Goal: Find specific page/section: Find specific page/section

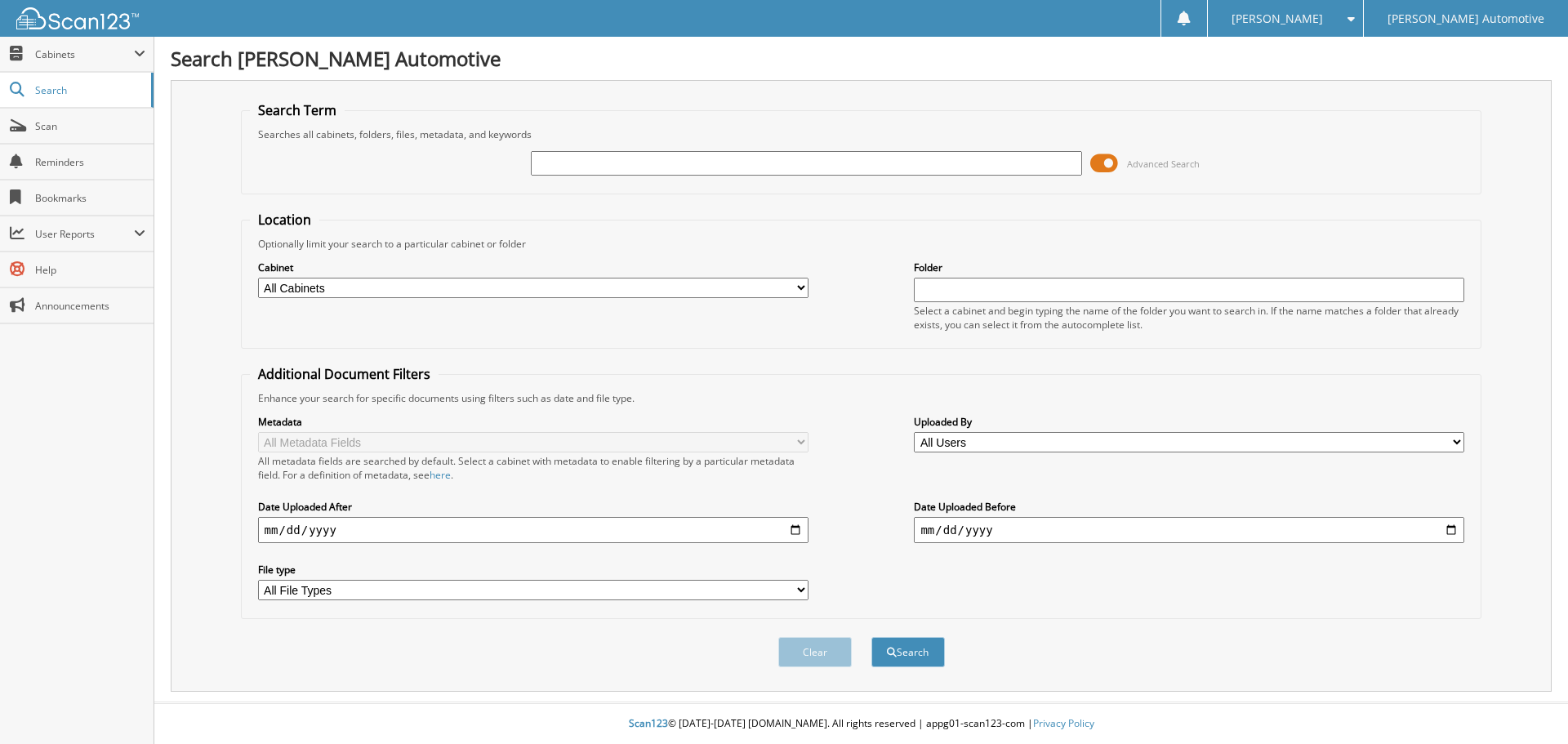
click at [659, 167] on input "text" at bounding box center [806, 164] width 550 height 24
type input "justin deckelman"
click at [871, 637] on button "Search" at bounding box center [908, 651] width 74 height 30
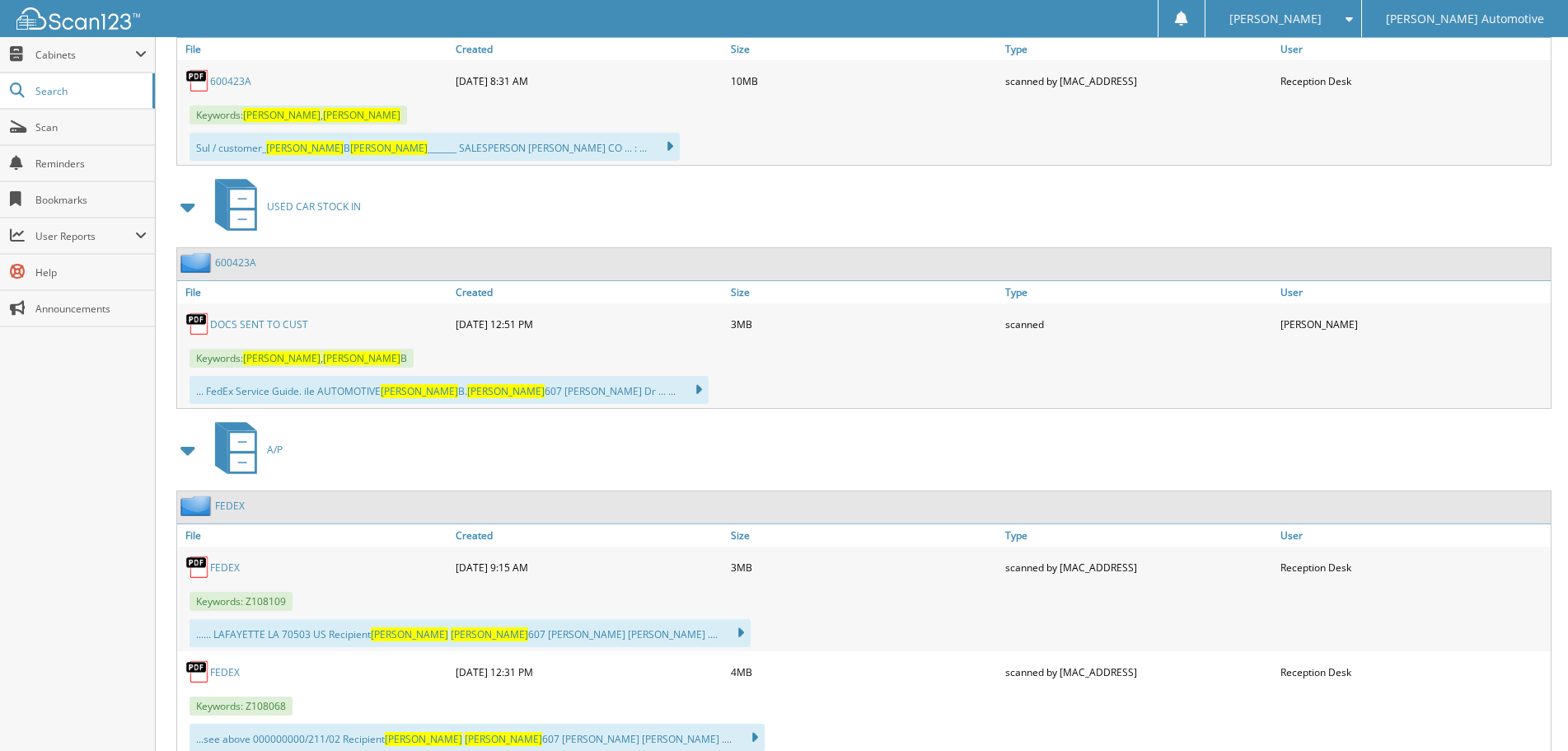
scroll to position [824, 0]
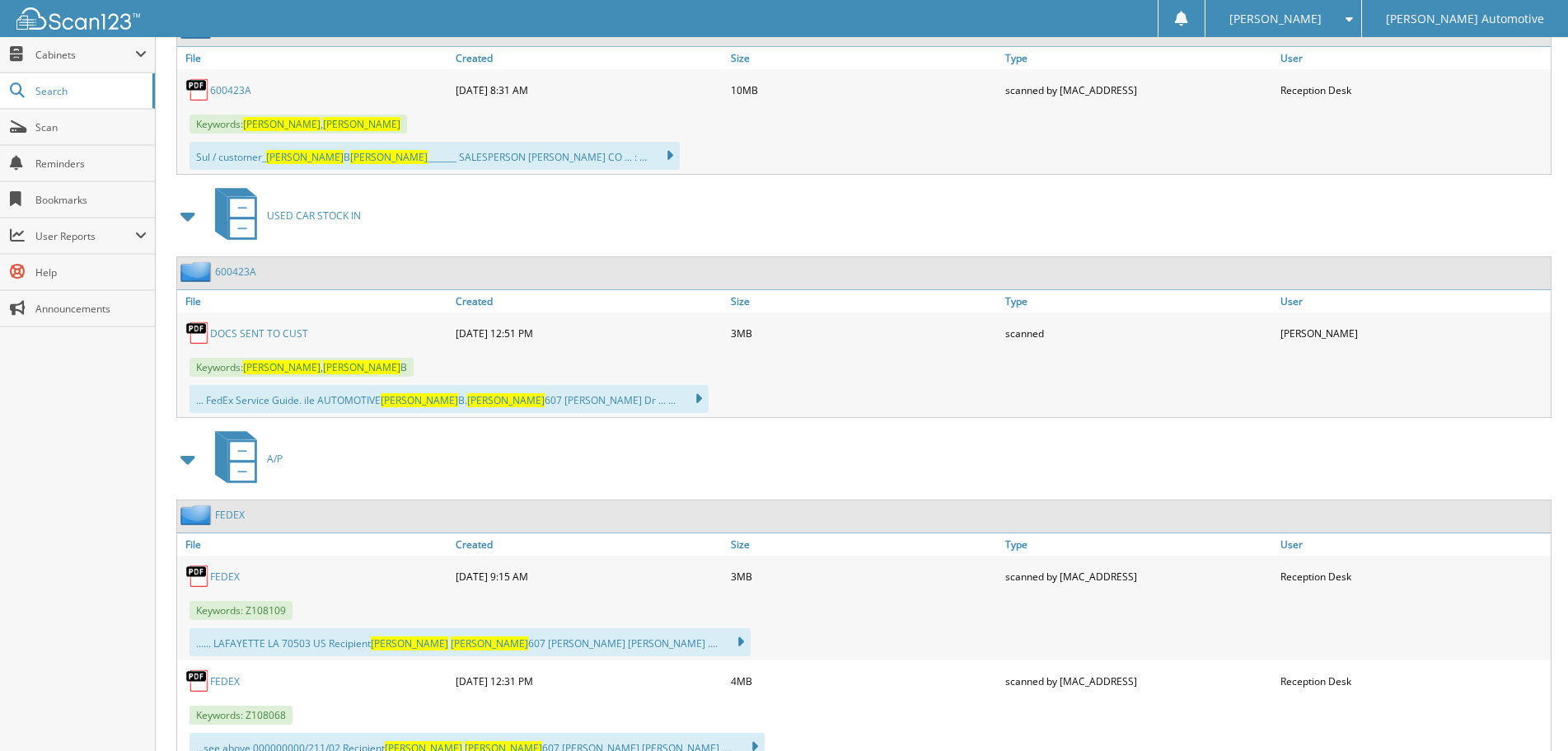
click at [189, 462] on span at bounding box center [189, 459] width 23 height 30
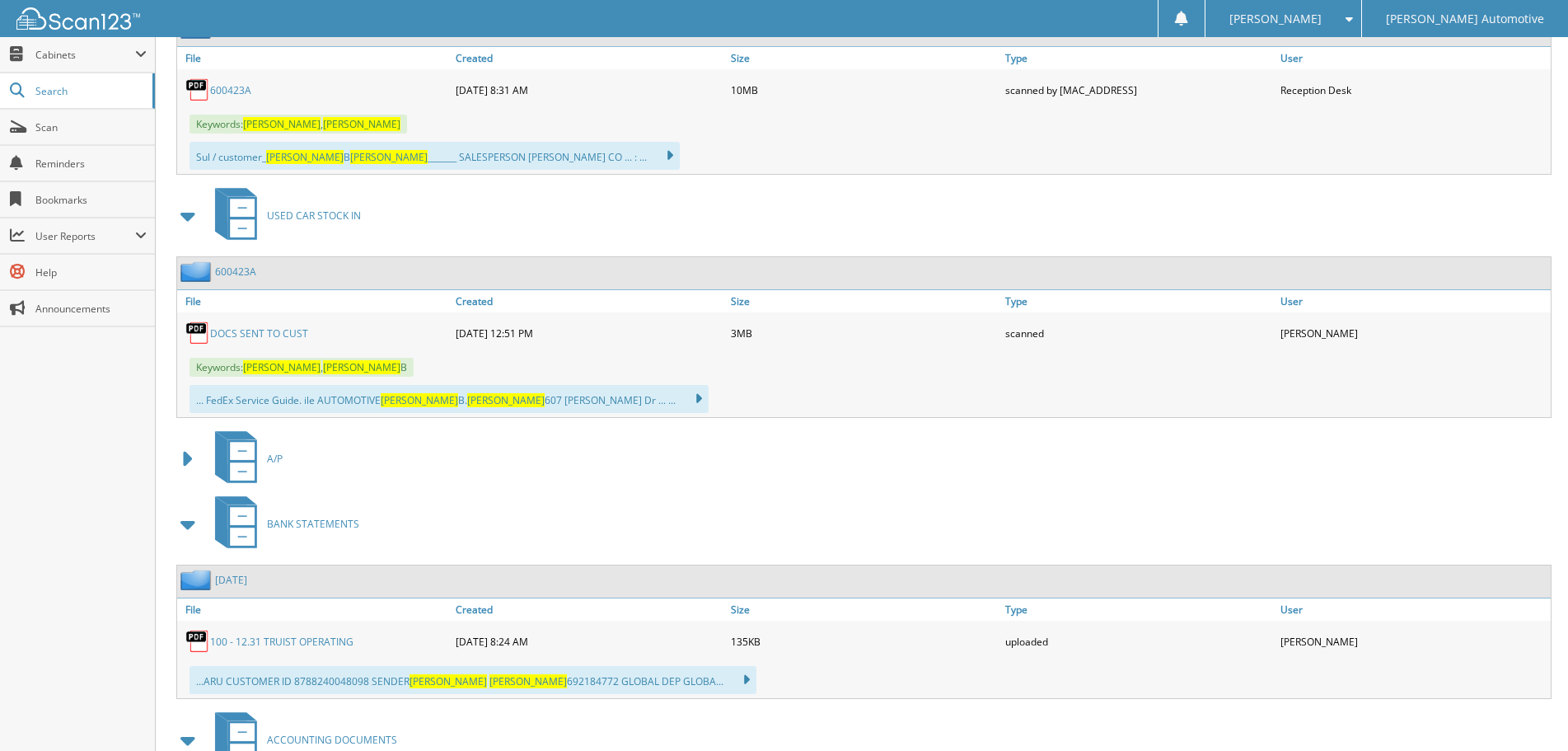
click at [189, 527] on span at bounding box center [189, 524] width 23 height 30
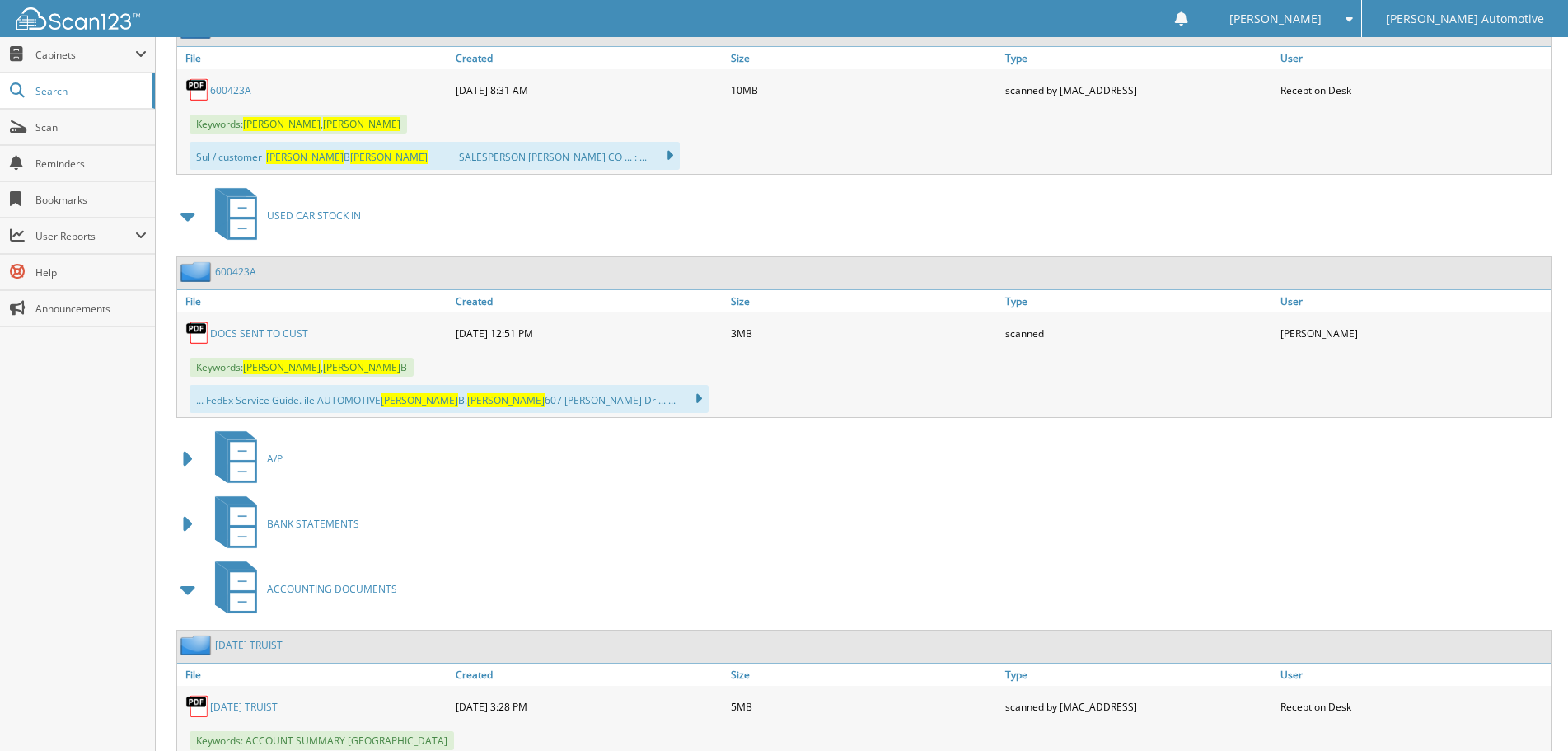
click at [184, 590] on span at bounding box center [189, 589] width 23 height 30
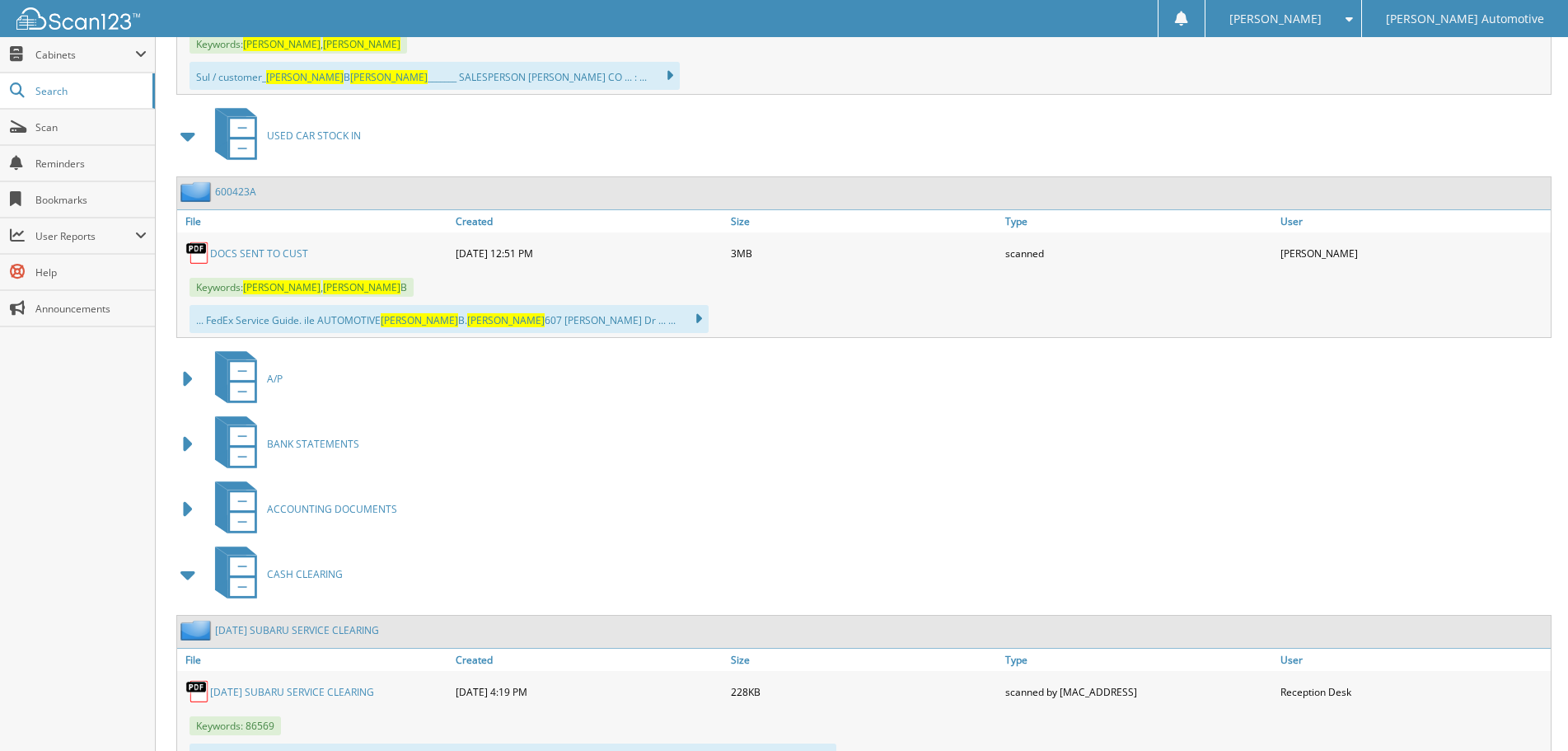
scroll to position [980, 0]
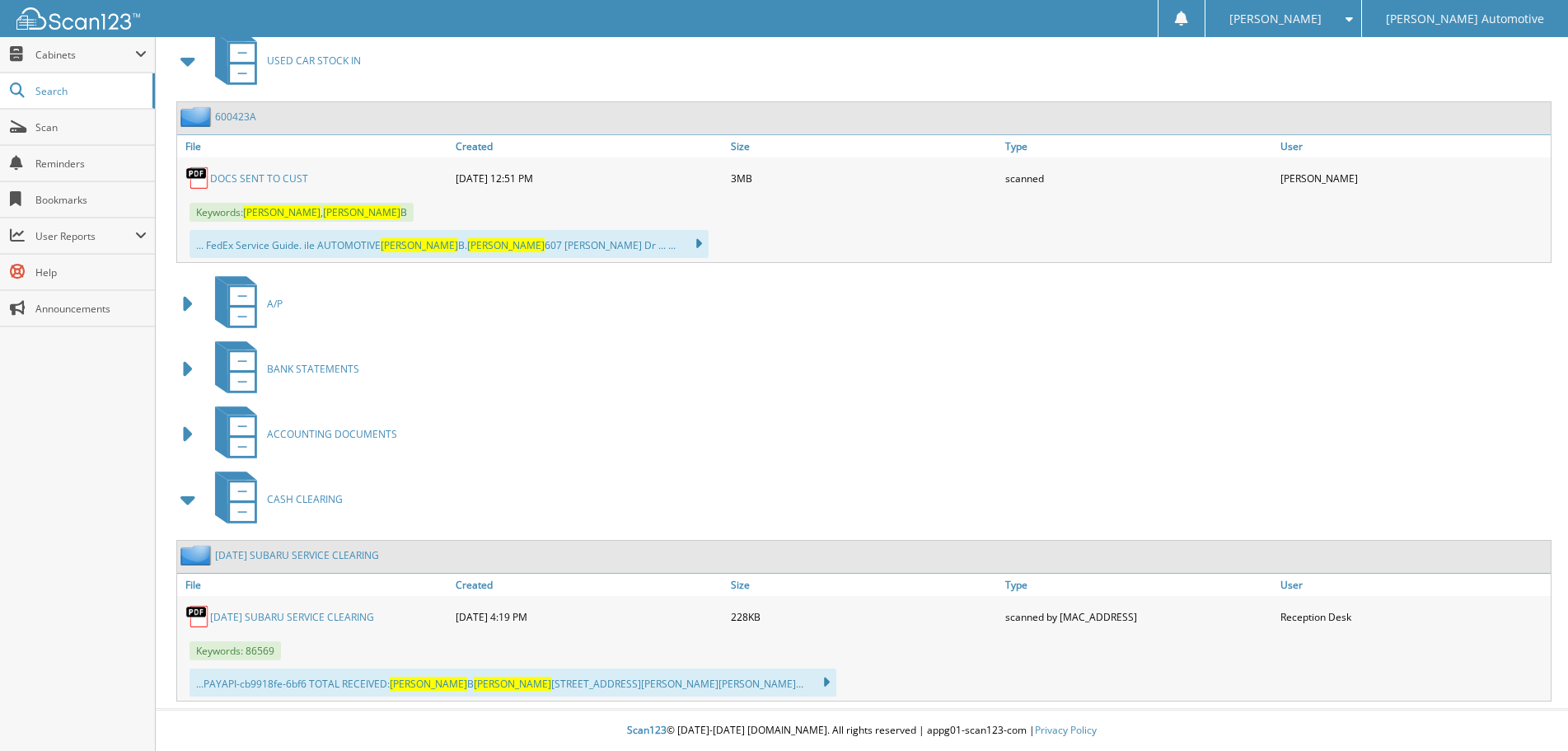
click at [191, 498] on span at bounding box center [189, 500] width 23 height 30
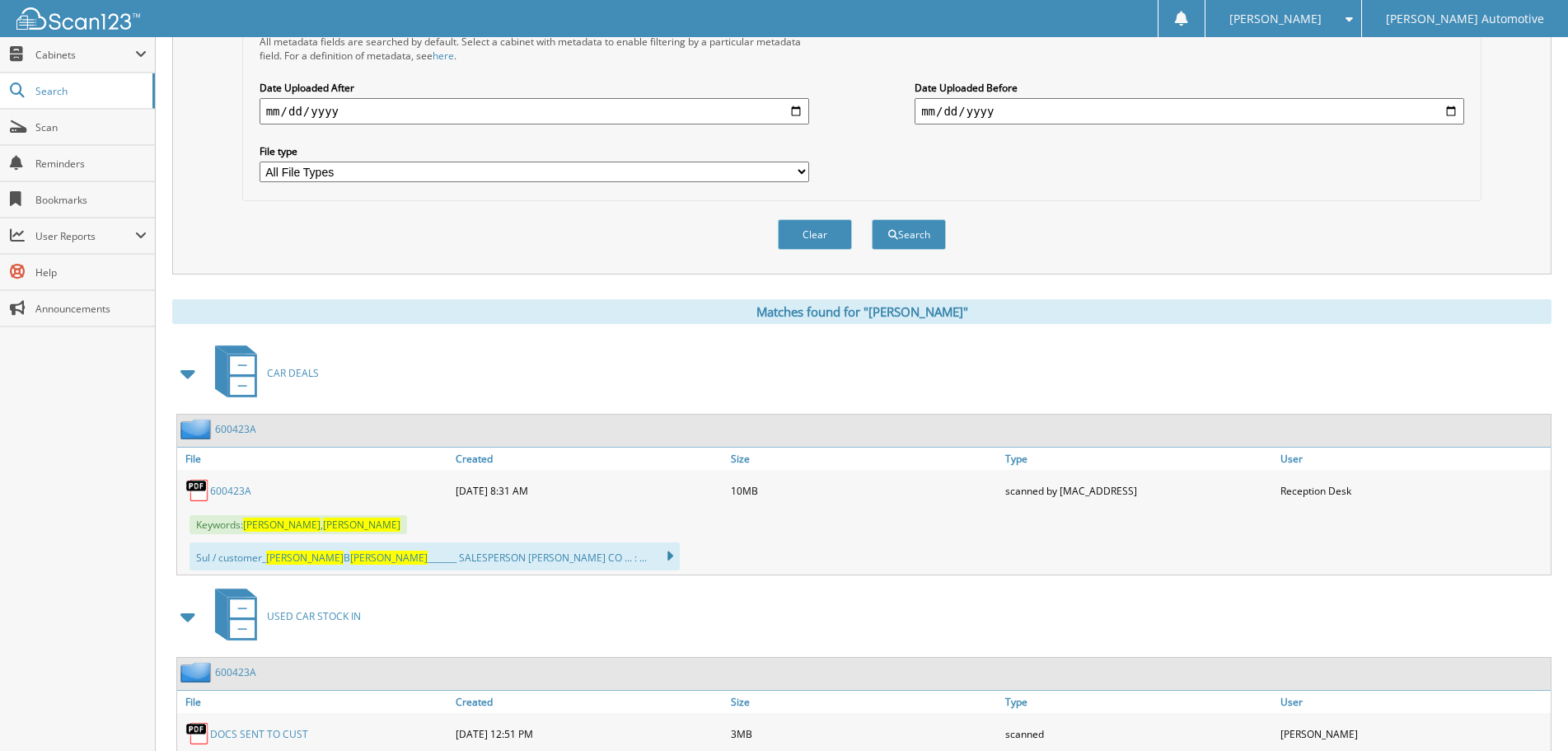
scroll to position [398, 0]
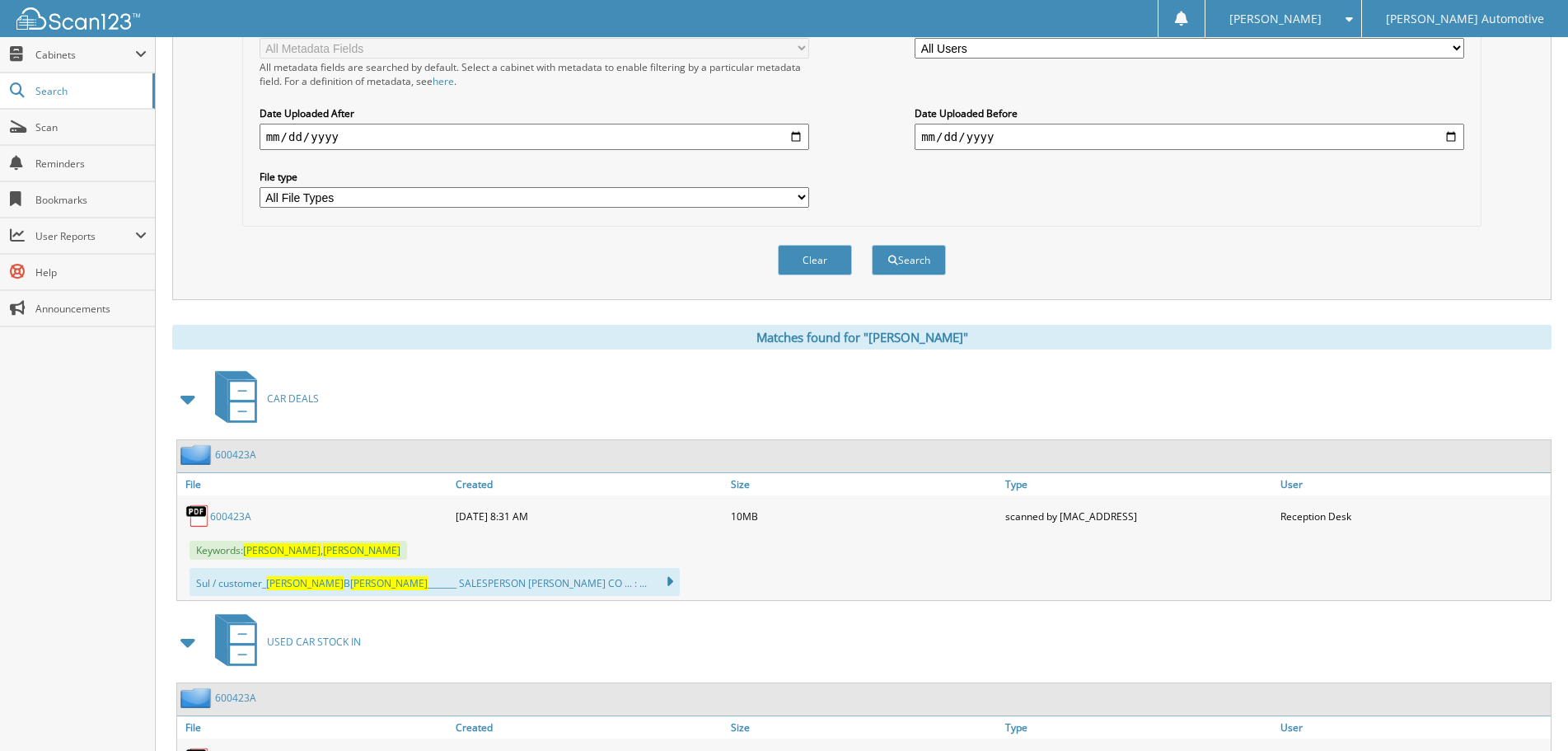
click at [235, 519] on link "600423A" at bounding box center [230, 516] width 41 height 14
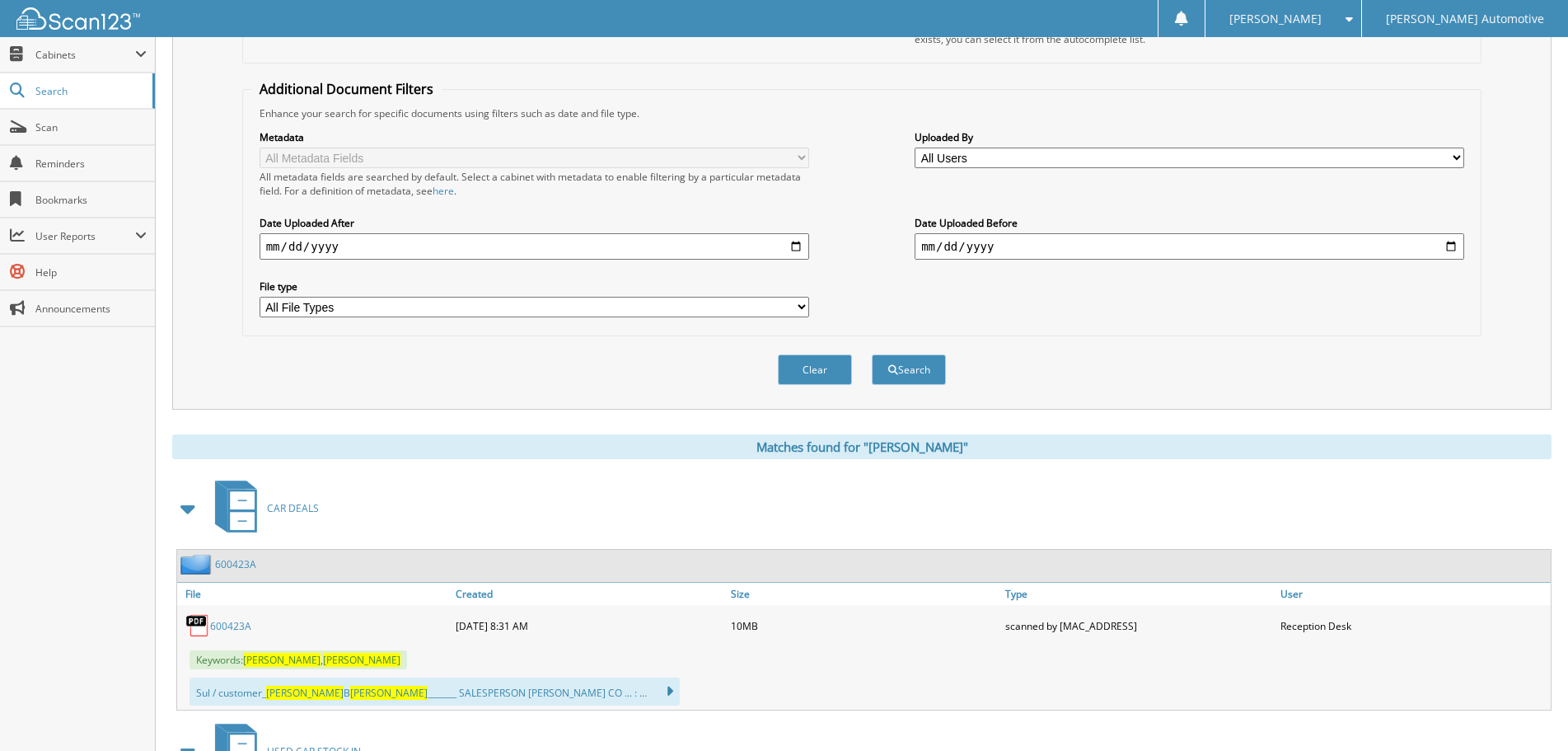
scroll to position [0, 0]
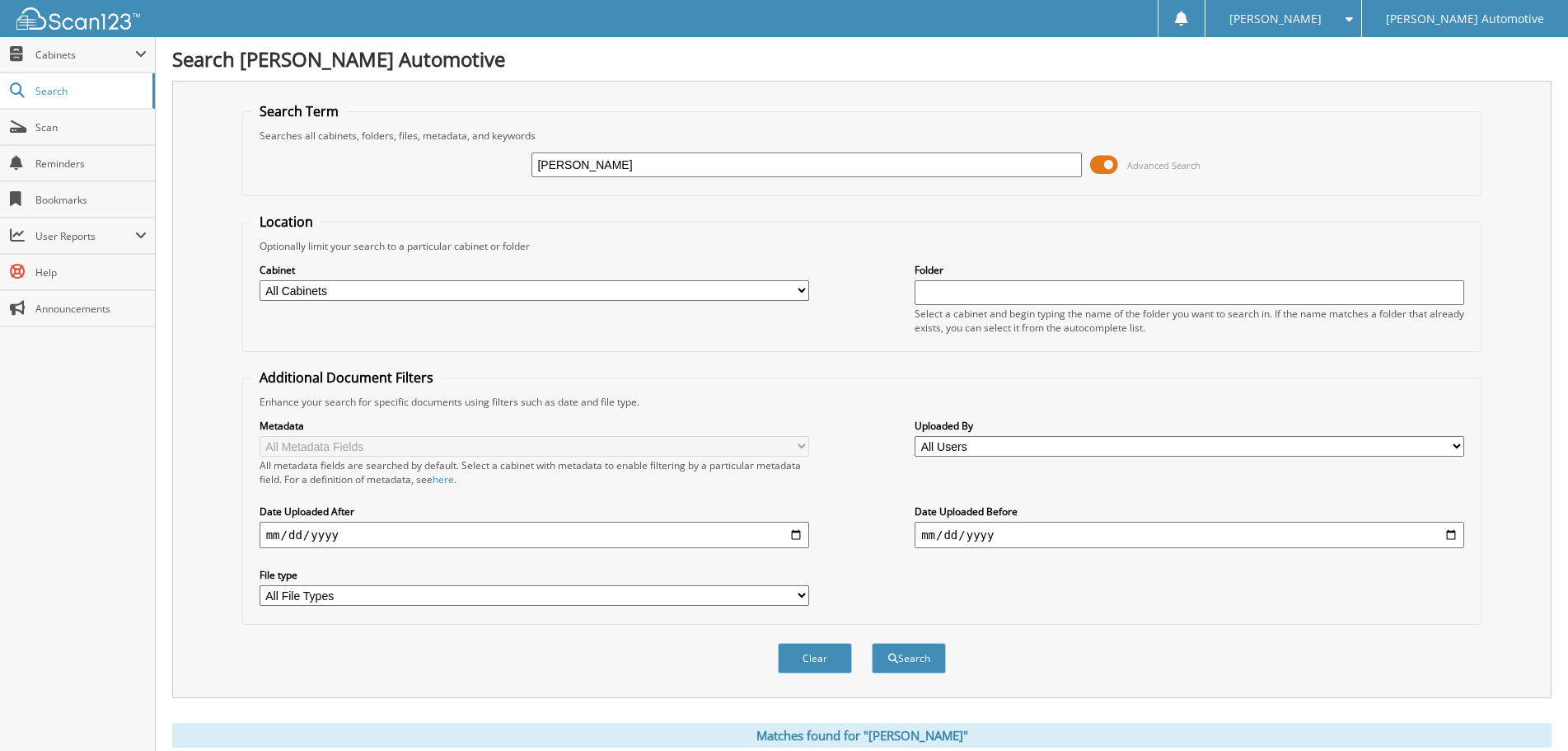
drag, startPoint x: 643, startPoint y: 162, endPoint x: 503, endPoint y: 165, distance: 140.0
click at [503, 165] on div "justin deckelman Advanced Search" at bounding box center [863, 164] width 1222 height 45
type input "[PERSON_NAME]"
click at [872, 643] on button "Search" at bounding box center [909, 658] width 74 height 31
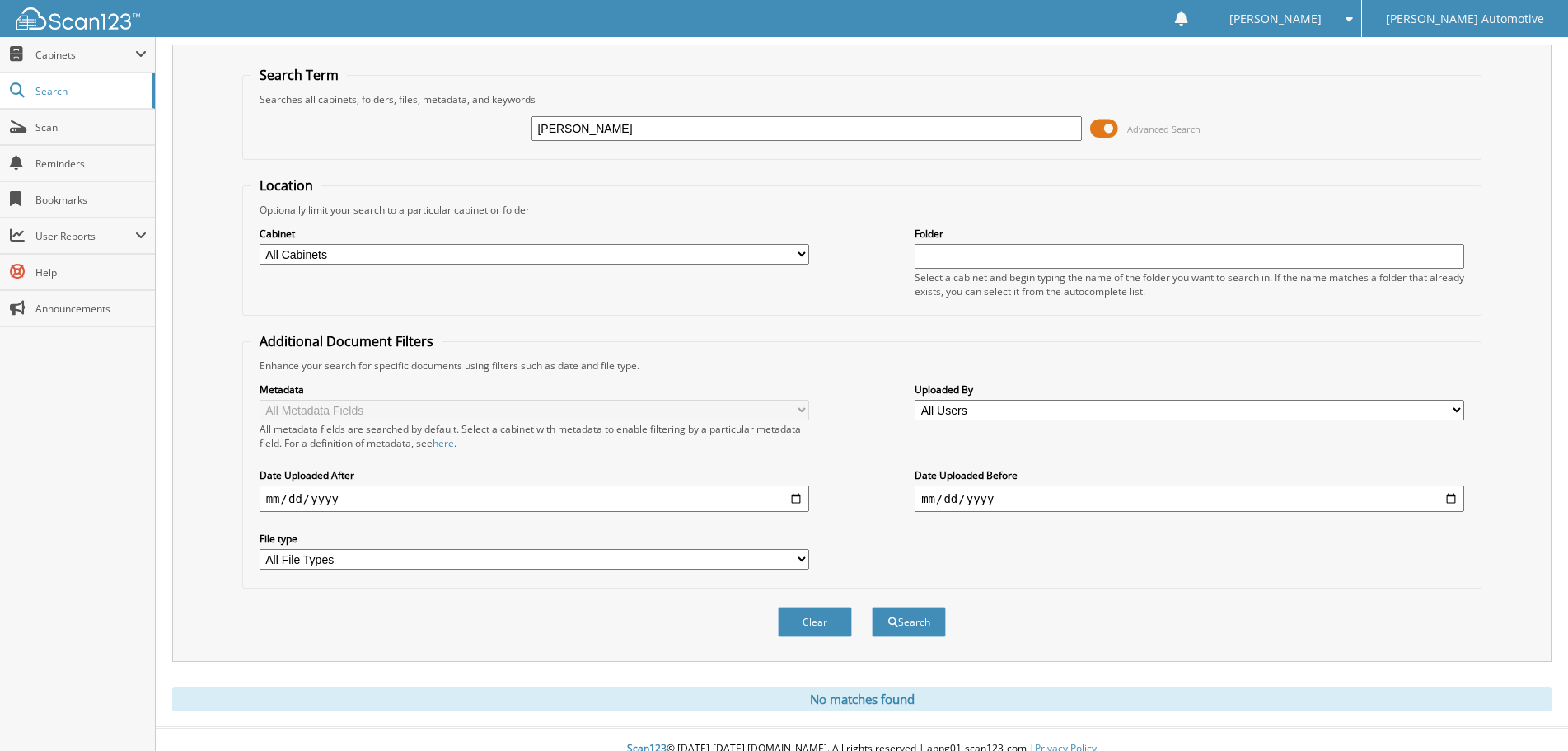
scroll to position [55, 0]
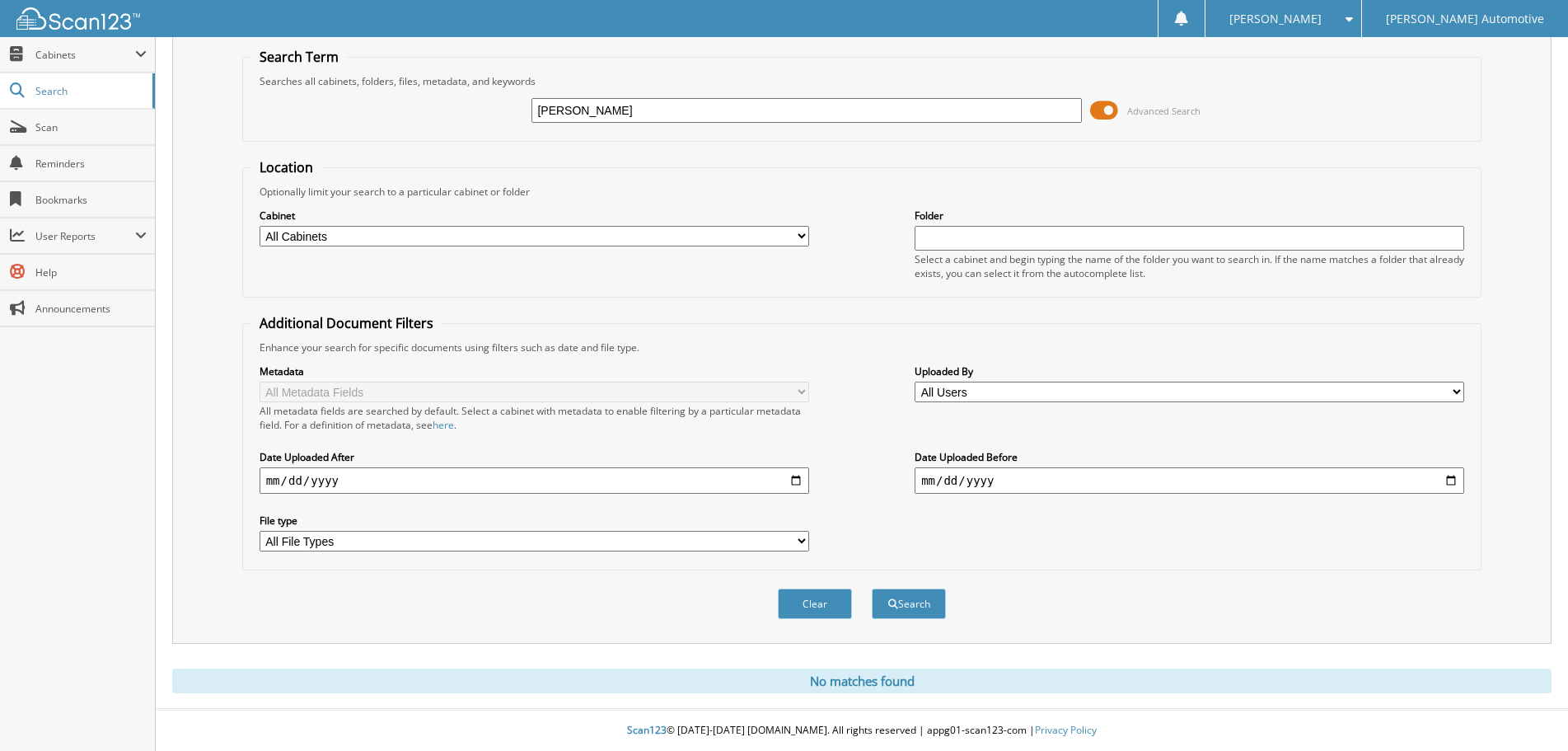
click at [582, 107] on input "[PERSON_NAME]" at bounding box center [807, 110] width 550 height 24
type input "[PERSON_NAME]"
click at [872, 589] on button "Search" at bounding box center [909, 603] width 74 height 31
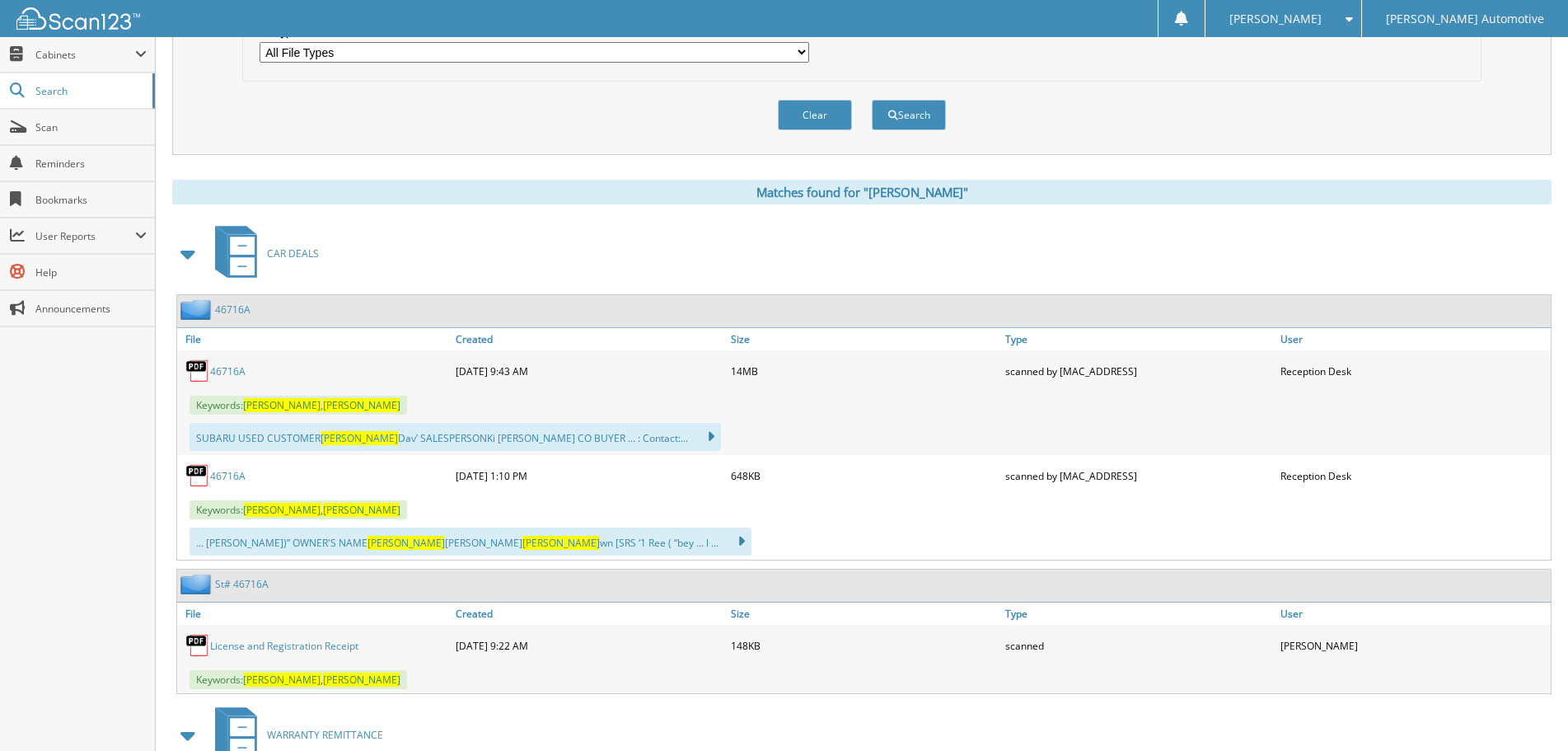
scroll to position [577, 0]
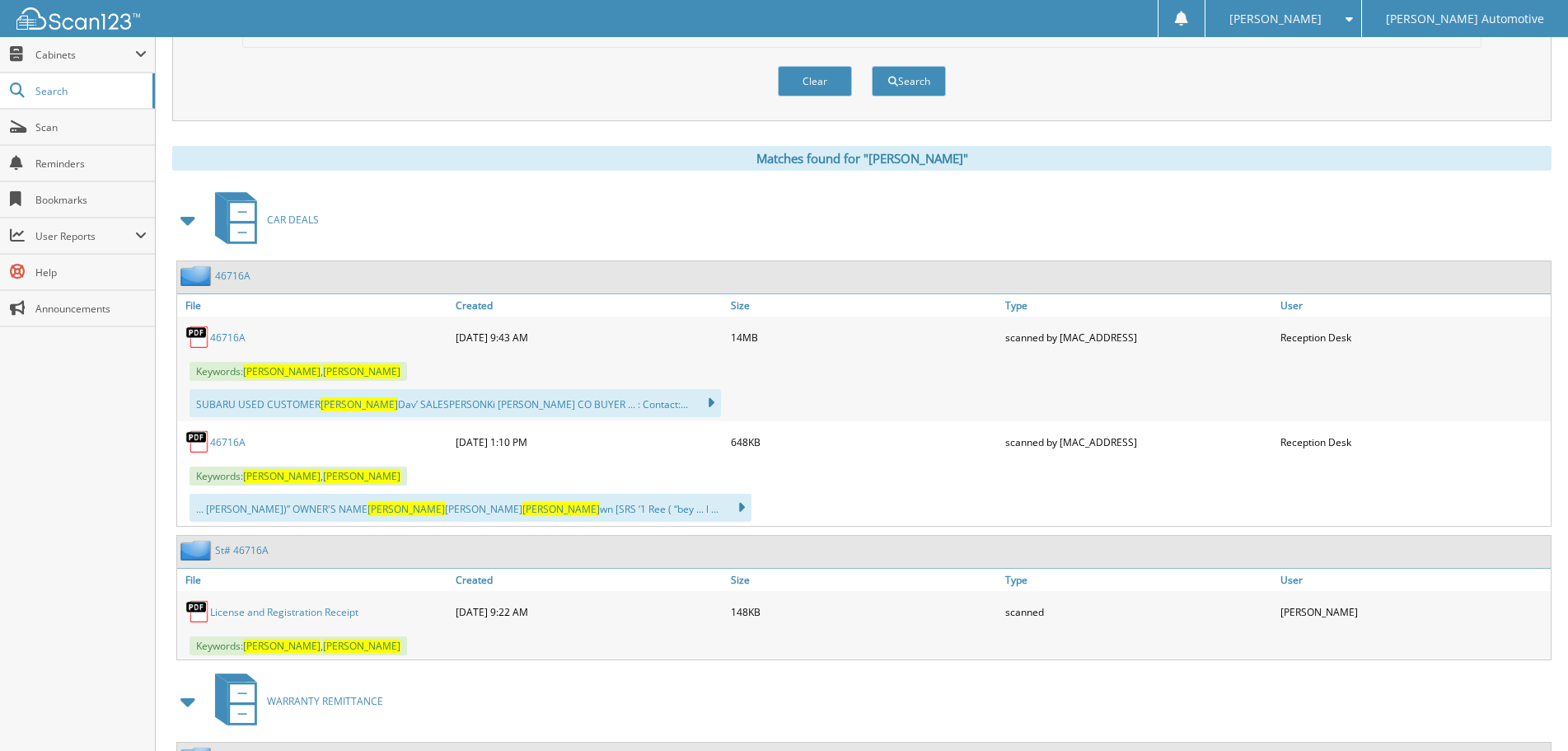
click at [224, 338] on link "46716A" at bounding box center [228, 337] width 36 height 14
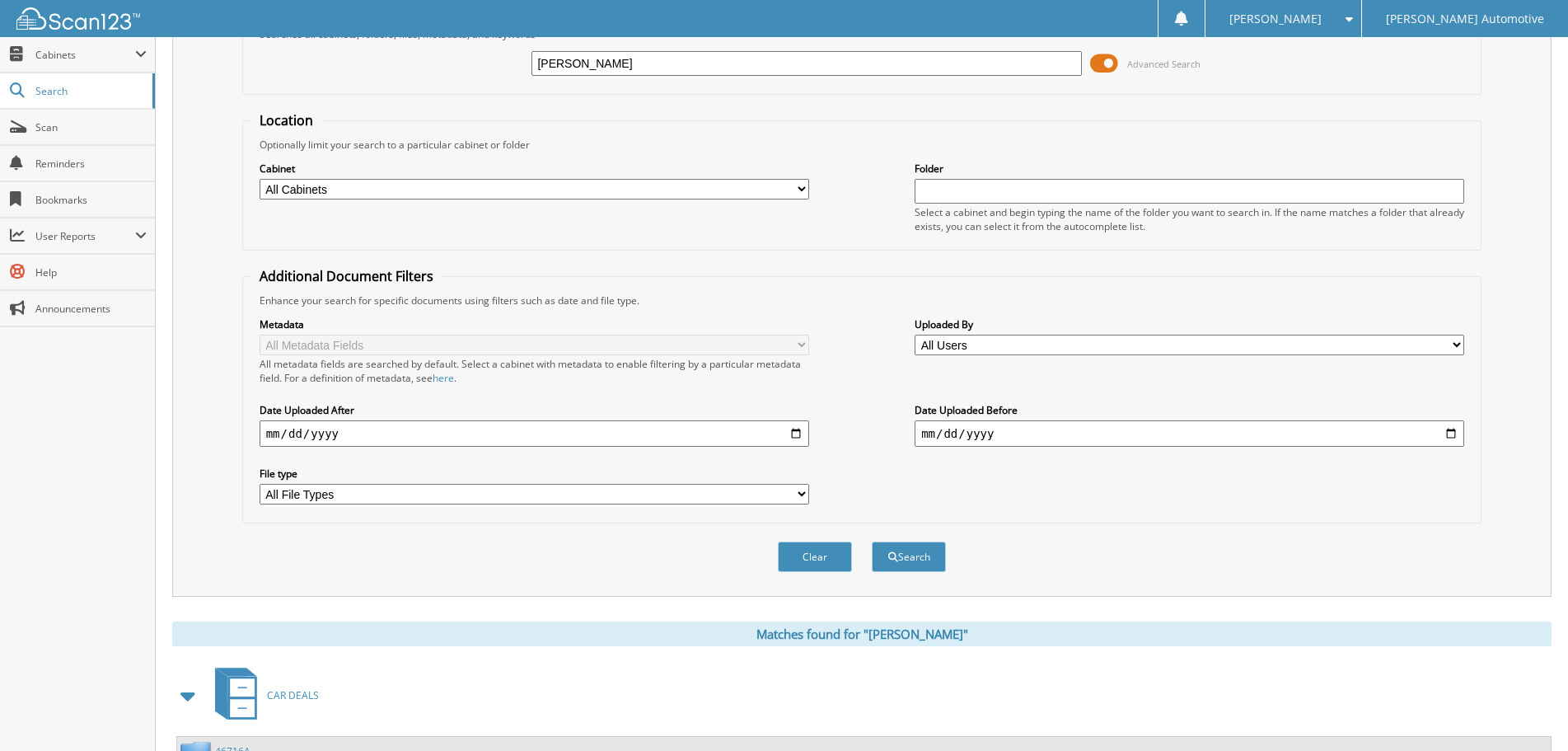
scroll to position [0, 0]
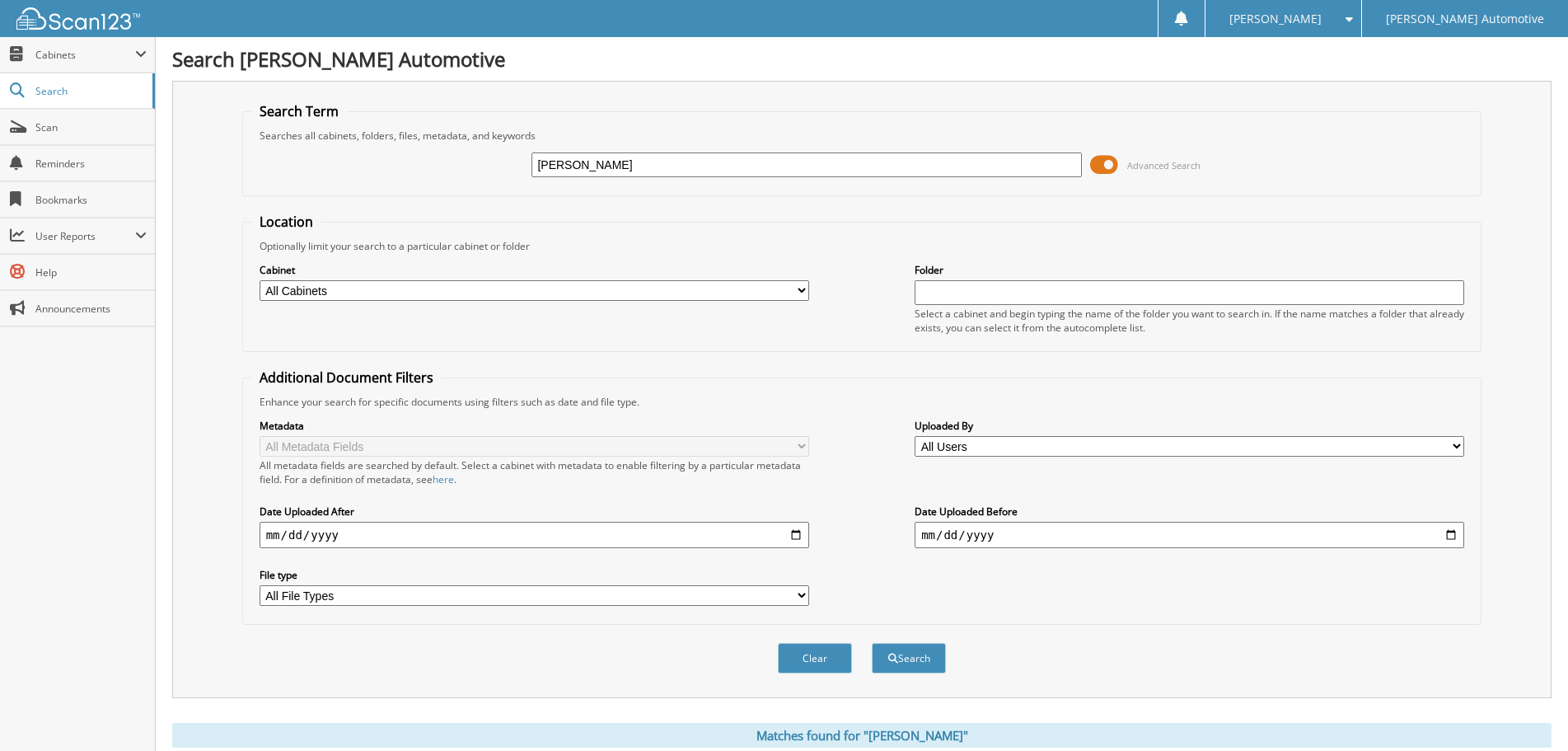
drag, startPoint x: 610, startPoint y: 169, endPoint x: 465, endPoint y: 169, distance: 145.0
click at [465, 169] on div "nikki davy Advanced Search" at bounding box center [863, 164] width 1222 height 45
type input "46487"
click at [872, 643] on button "Search" at bounding box center [909, 658] width 74 height 31
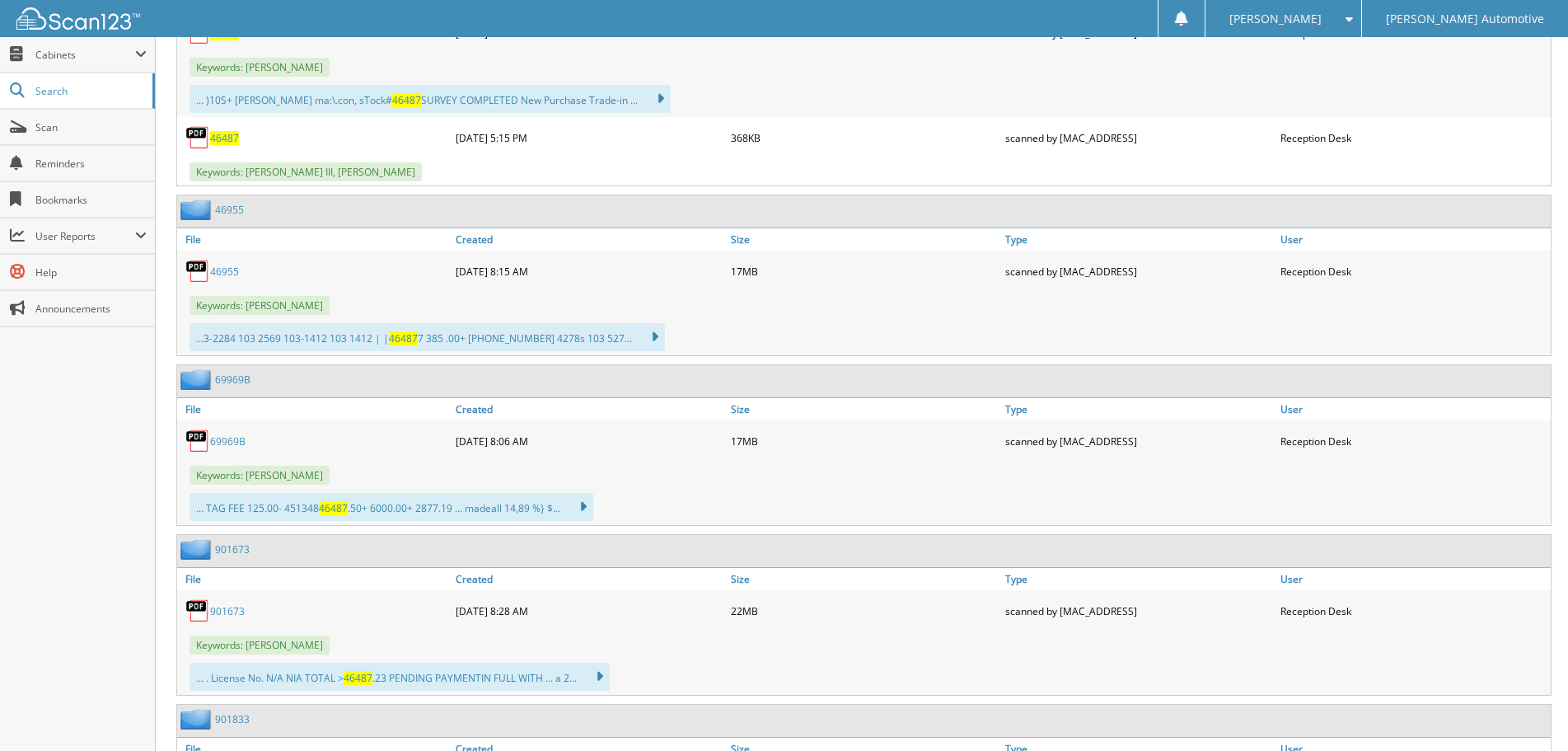
scroll to position [577, 0]
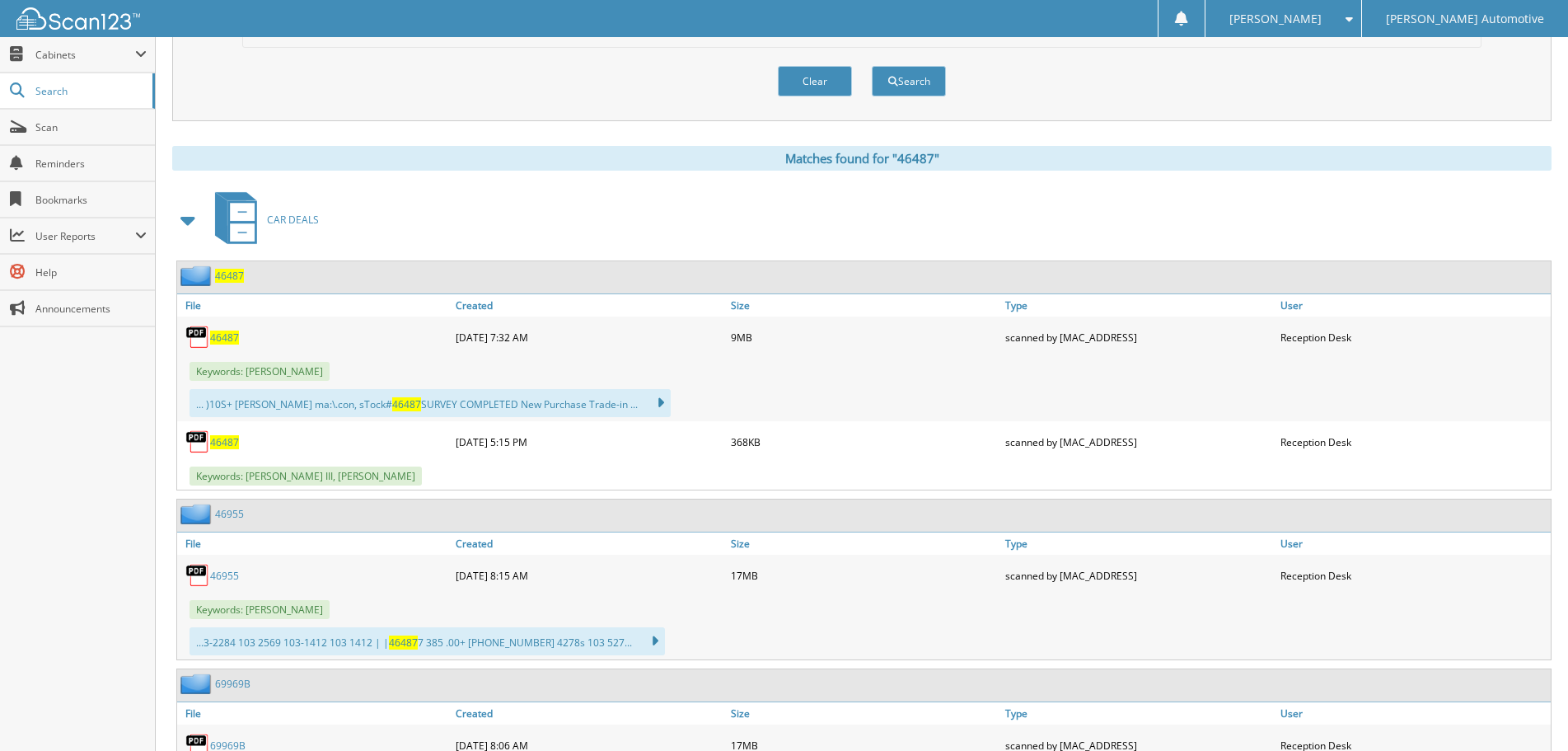
click at [184, 220] on span at bounding box center [189, 220] width 23 height 30
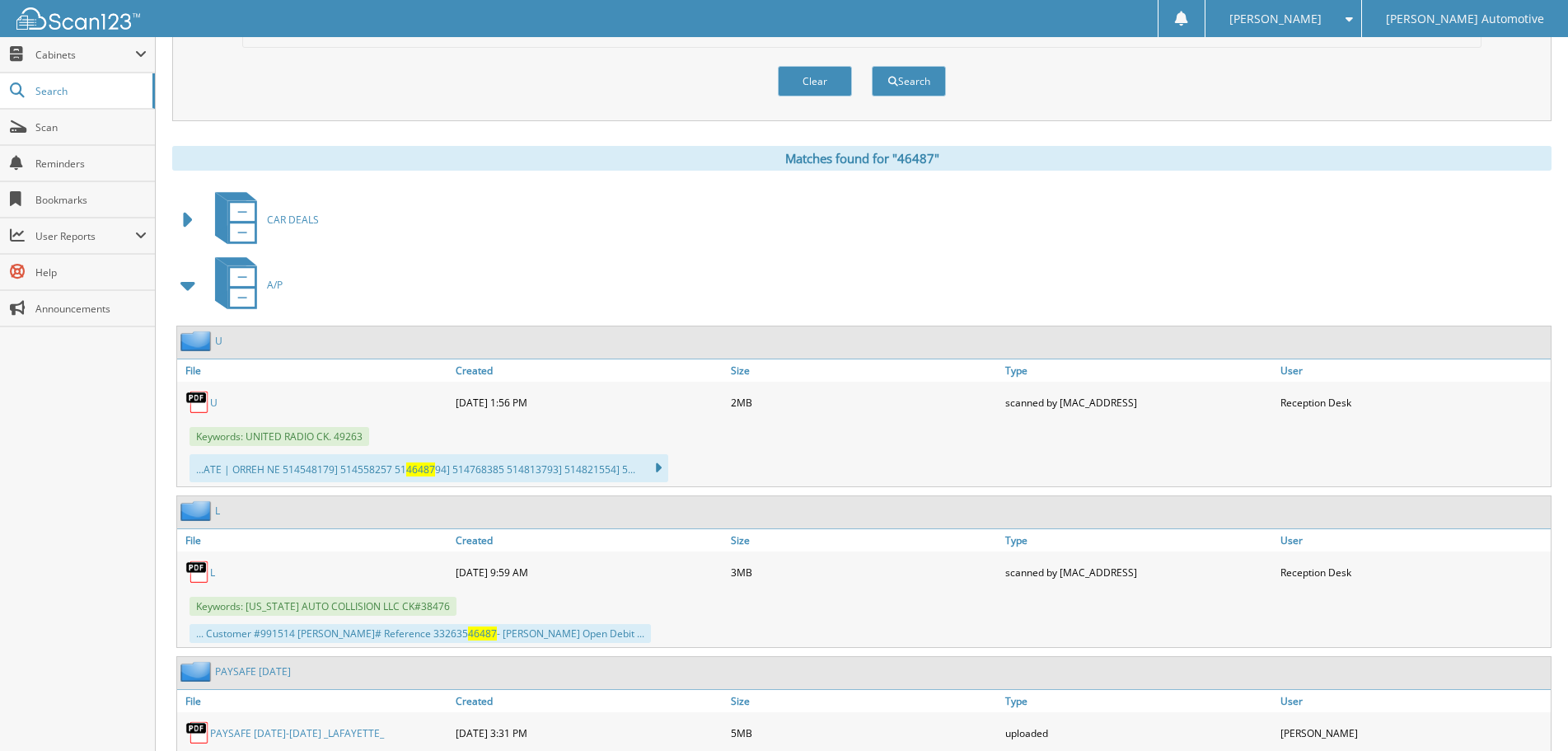
click at [189, 281] on span at bounding box center [189, 286] width 23 height 30
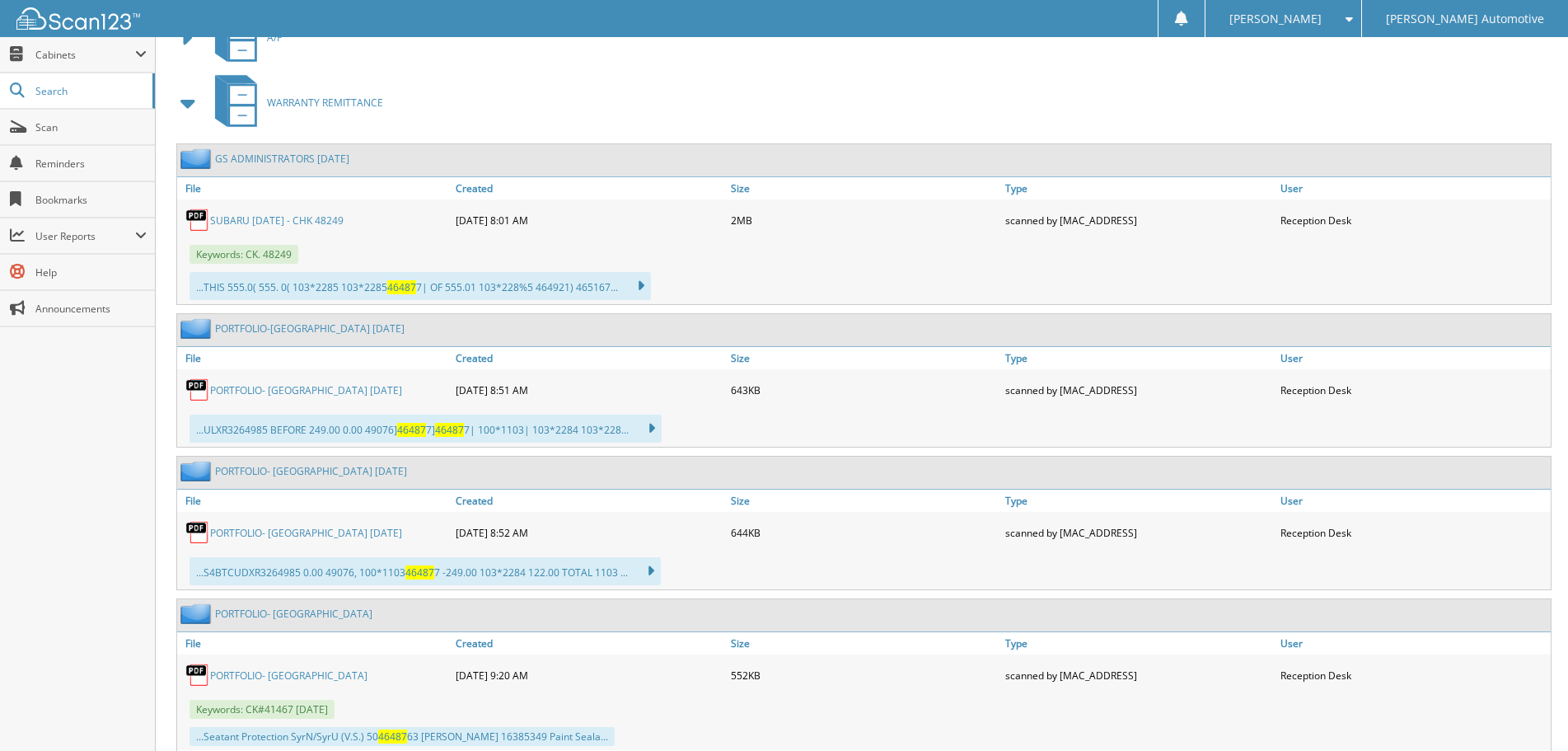
scroll to position [741, 0]
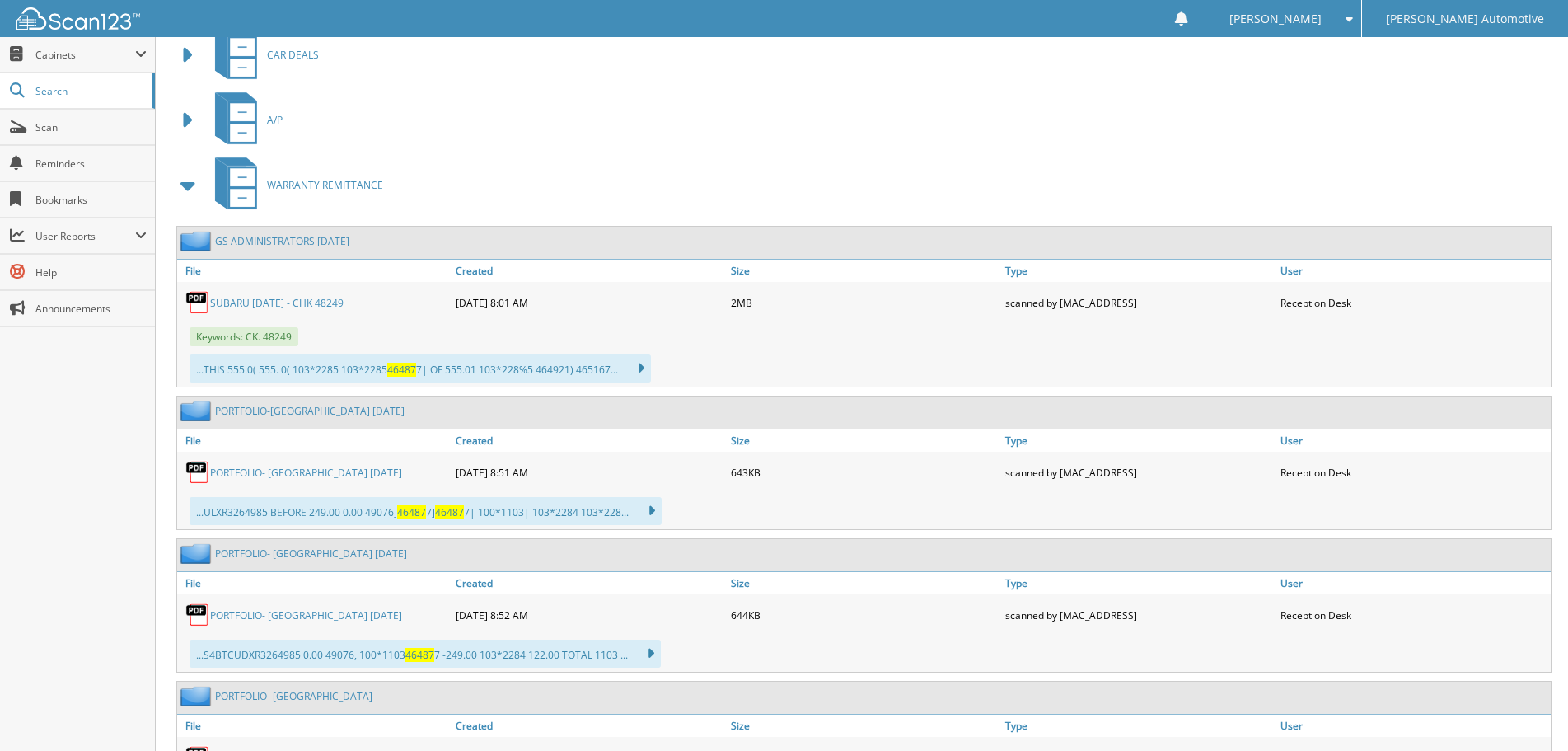
click at [294, 185] on span "WARRANTY REMITTANCE" at bounding box center [325, 185] width 116 height 14
